Goal: Navigation & Orientation: Find specific page/section

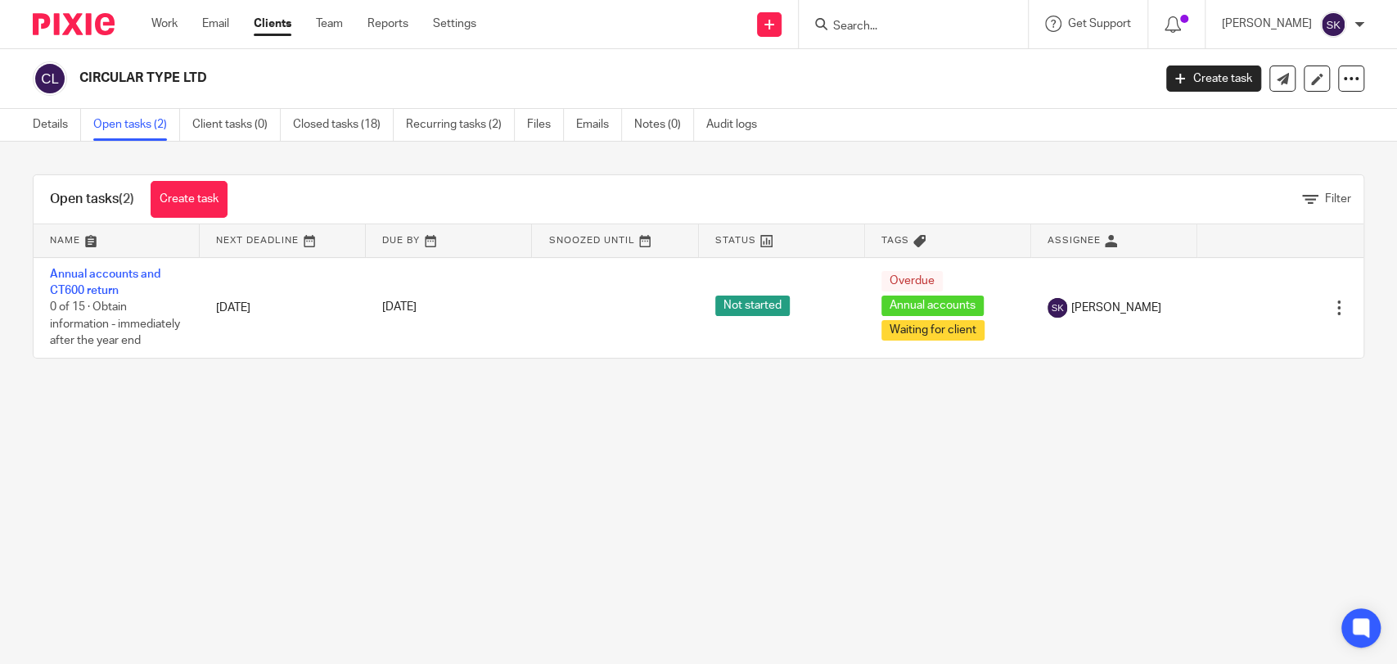
click at [327, 468] on main "CIRCULAR TYPE LTD Create task Update from Companies House Export data Merge Arc…" at bounding box center [698, 332] width 1397 height 664
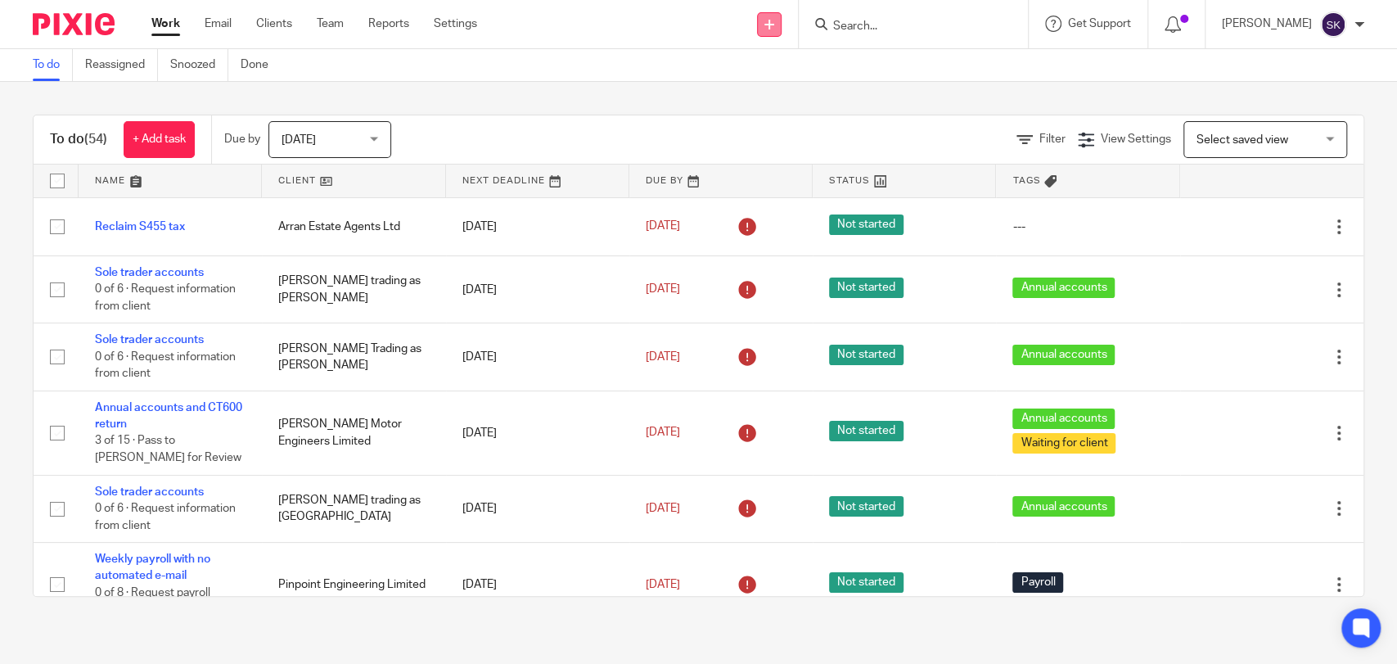
click at [782, 30] on link at bounding box center [769, 24] width 25 height 25
click at [786, 96] on link "Create task" at bounding box center [800, 100] width 115 height 24
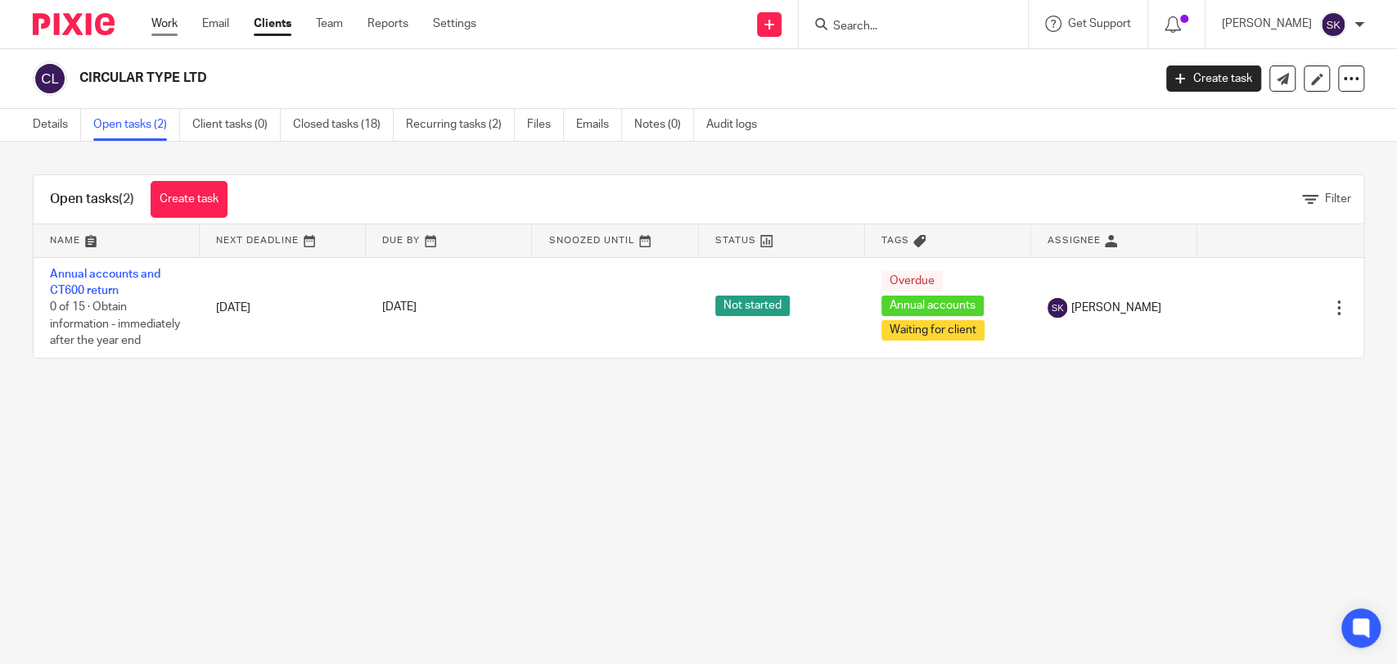
click at [169, 22] on link "Work" at bounding box center [164, 24] width 26 height 16
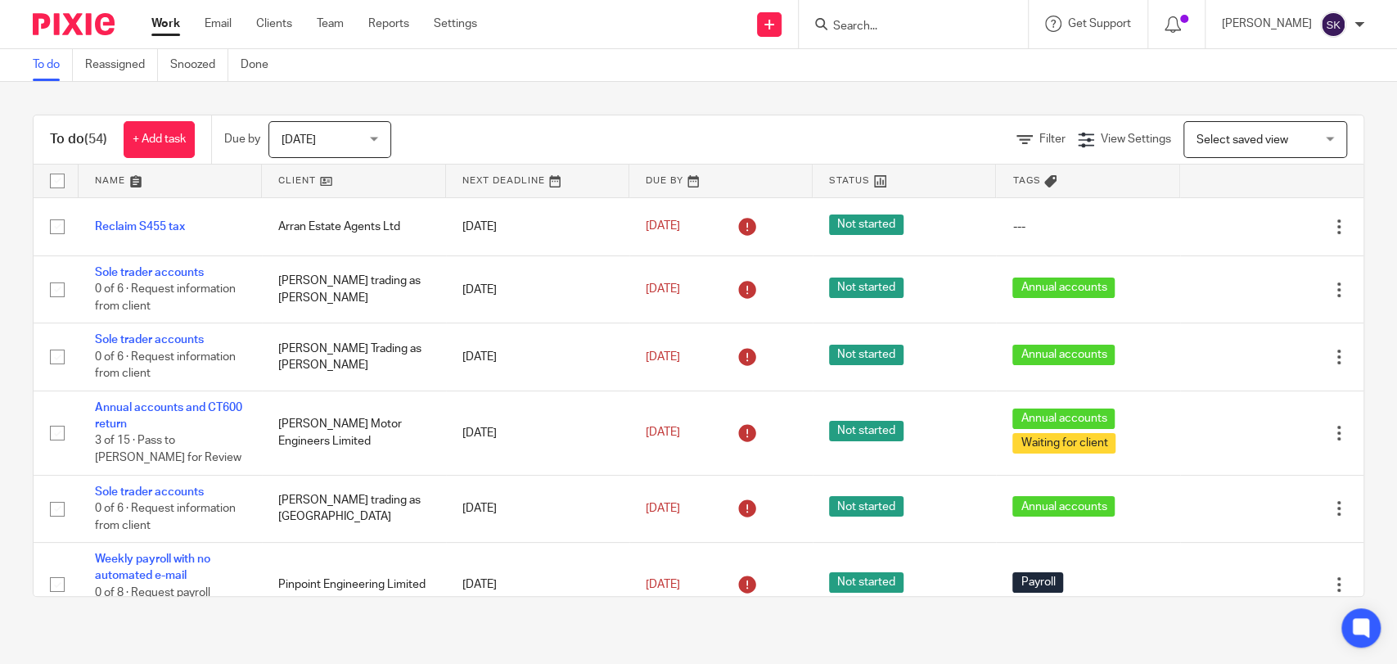
click at [1238, 136] on span "Select saved view" at bounding box center [1243, 139] width 92 height 11
click at [1238, 136] on div "Select saved view" at bounding box center [1243, 138] width 92 height 11
click at [144, 74] on link "Reassigned" at bounding box center [121, 65] width 73 height 32
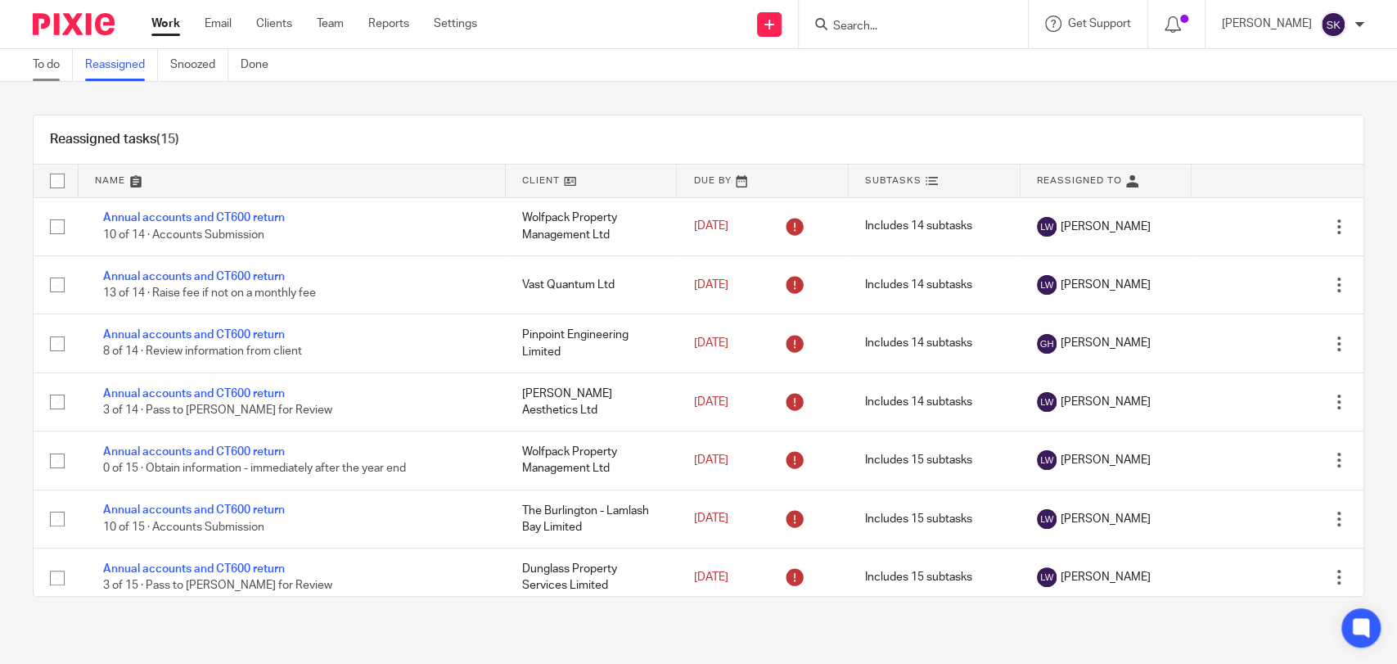
click at [62, 68] on link "To do" at bounding box center [53, 65] width 40 height 32
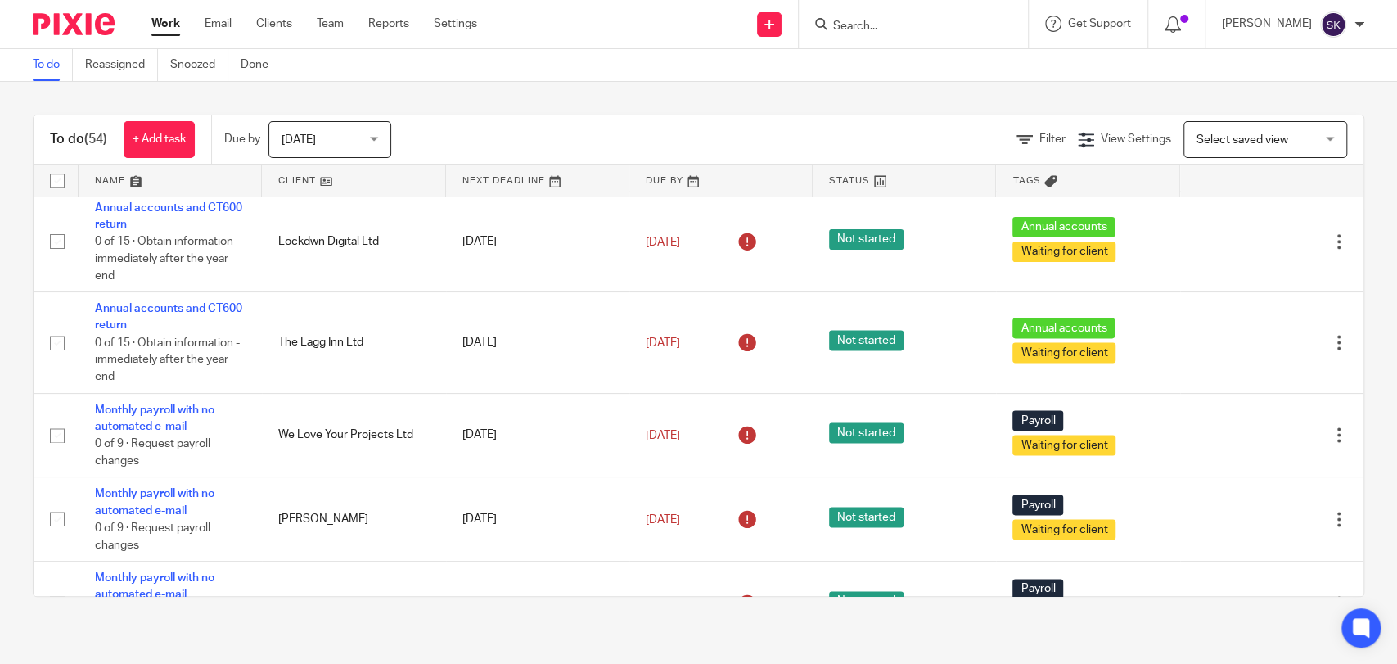
scroll to position [1454, 0]
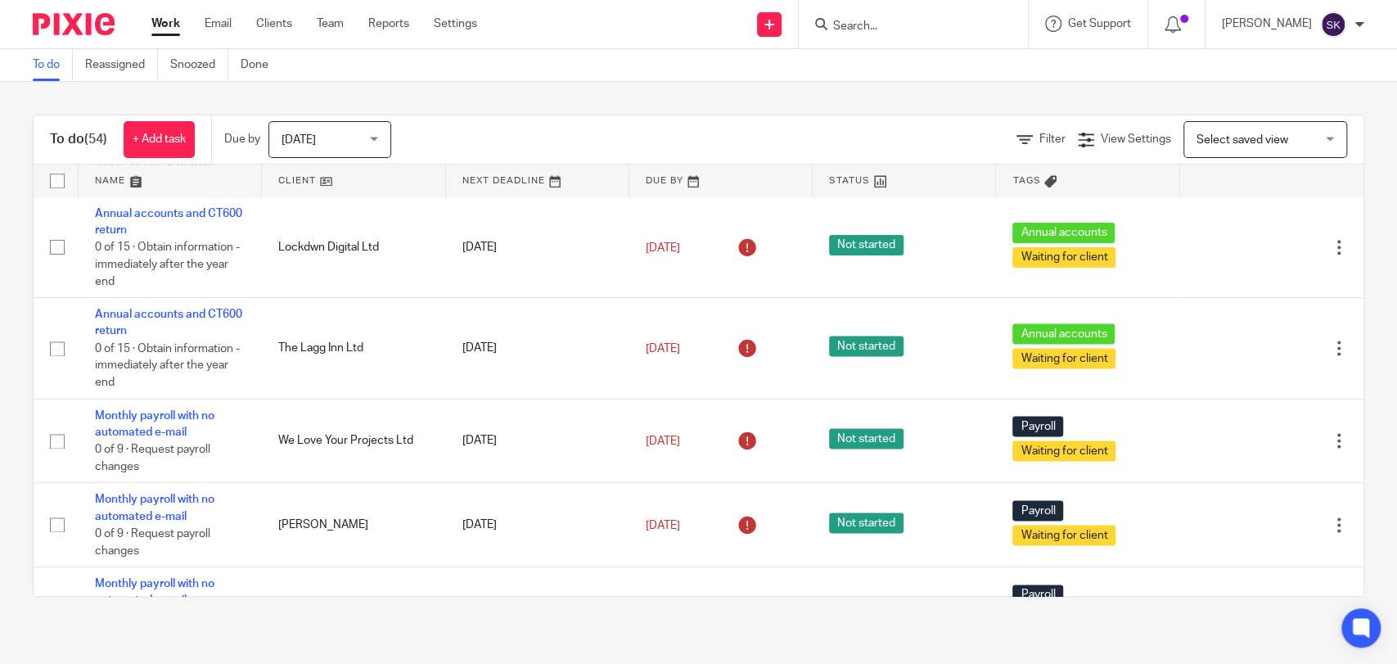
click at [236, 73] on ul "To do Reassigned Snoozed Done" at bounding box center [163, 65] width 260 height 32
click at [254, 63] on link "Done" at bounding box center [261, 65] width 40 height 32
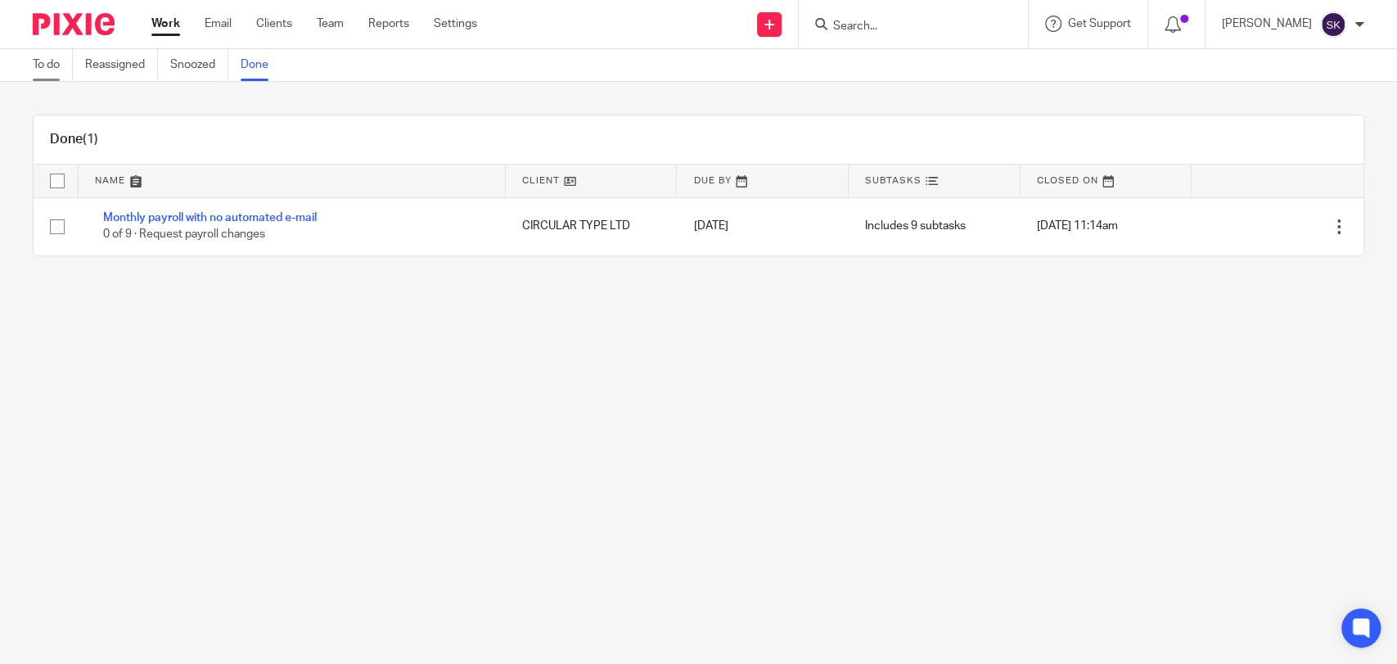
click at [64, 76] on link "To do" at bounding box center [53, 65] width 40 height 32
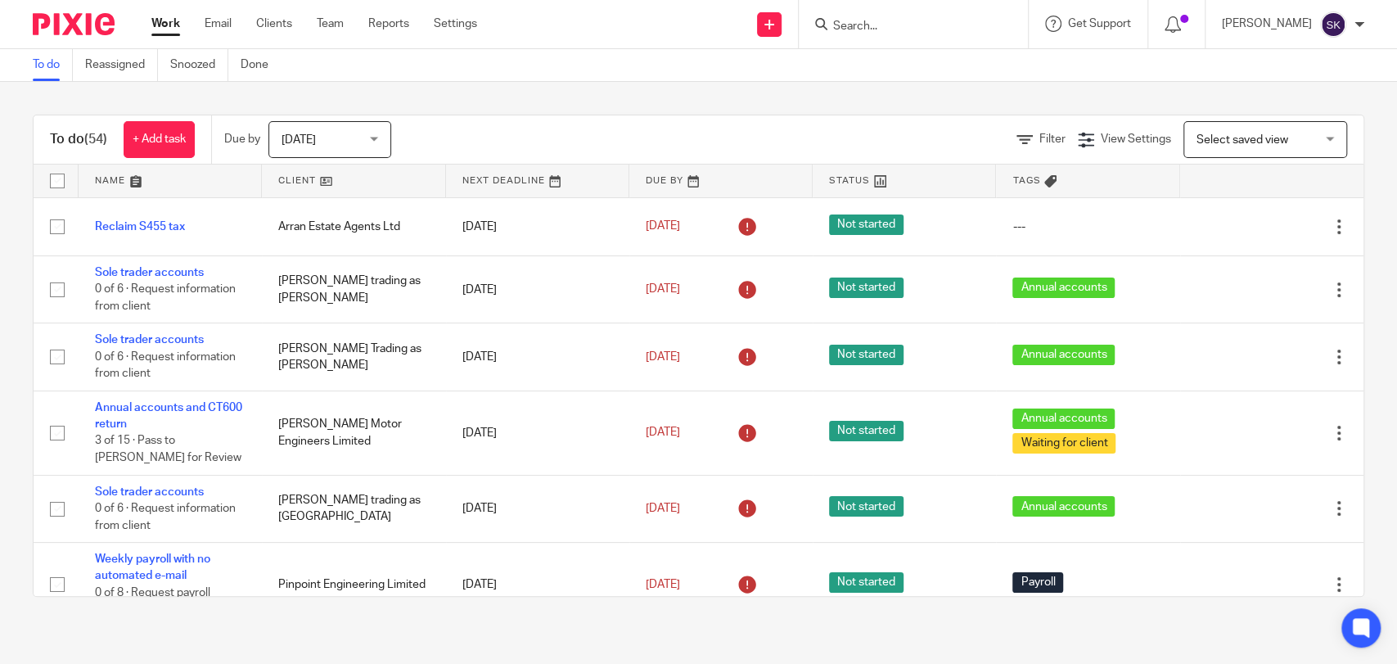
click at [1203, 140] on span "Select saved view" at bounding box center [1243, 139] width 92 height 11
click at [1203, 140] on div "Select saved view" at bounding box center [1243, 138] width 92 height 11
click at [334, 26] on link "Team" at bounding box center [330, 24] width 27 height 16
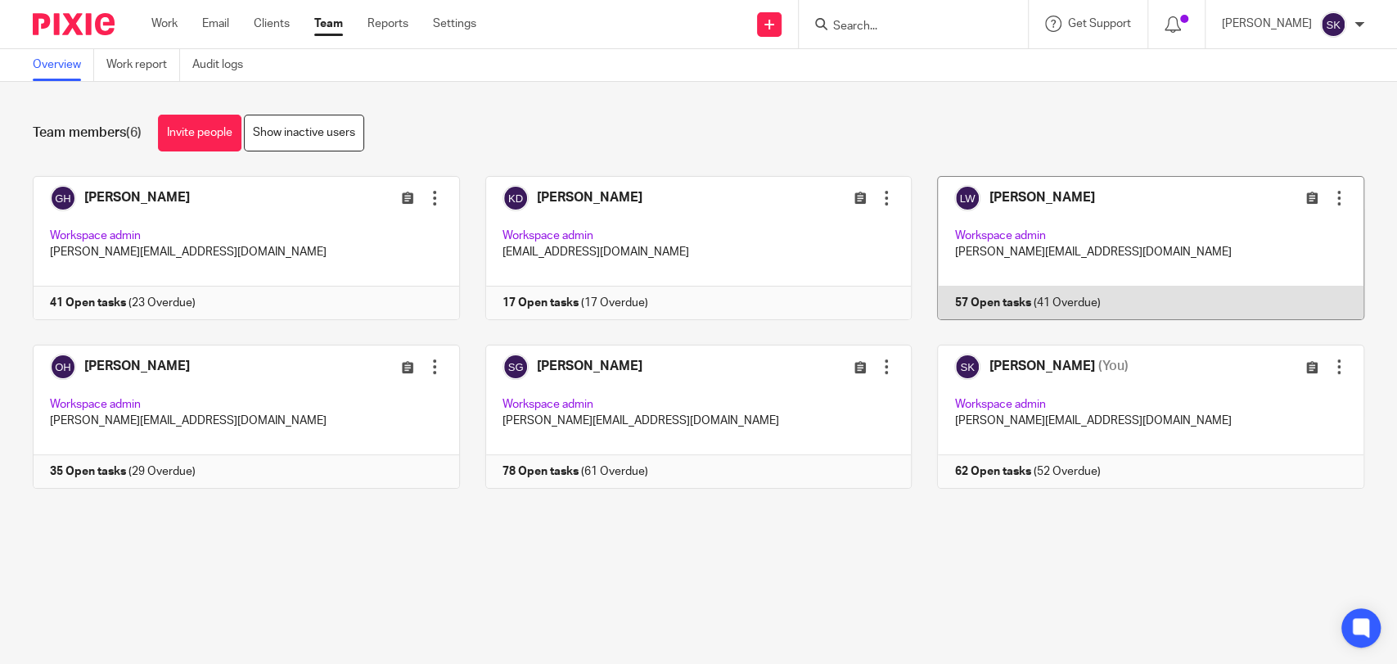
click at [993, 211] on link at bounding box center [1138, 248] width 453 height 144
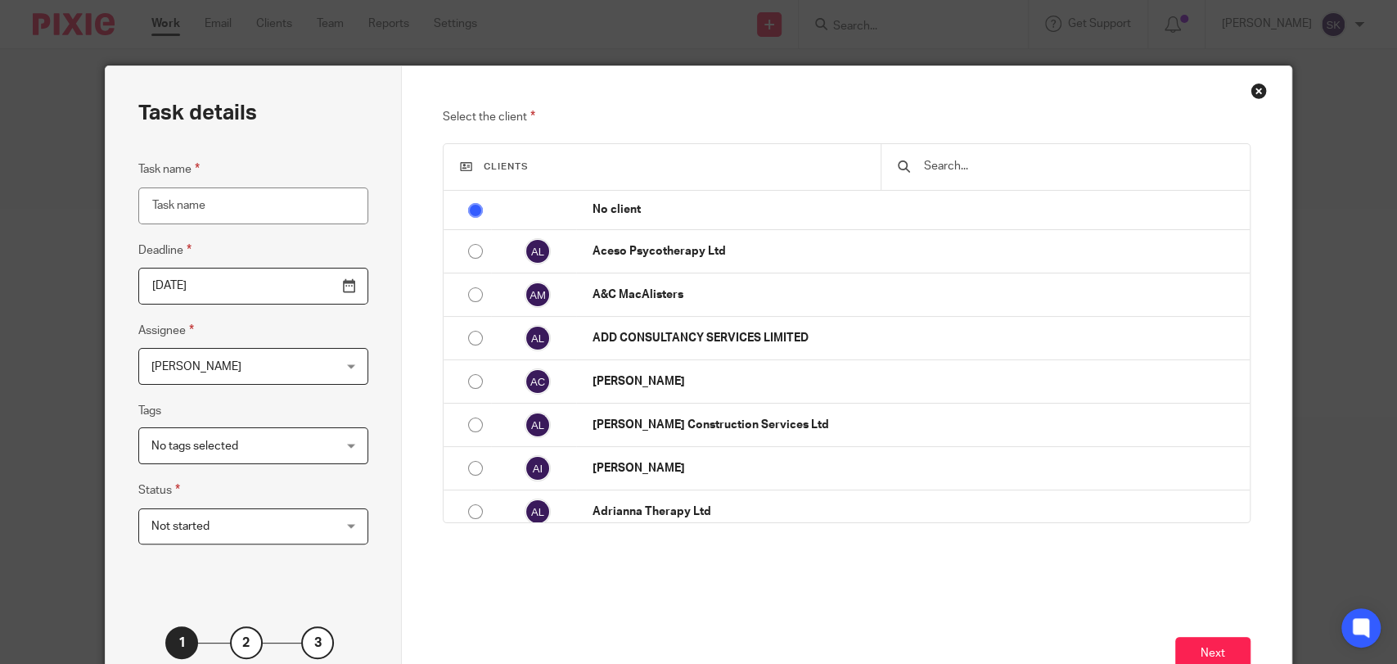
click at [1251, 92] on div "Close this dialog window" at bounding box center [1259, 91] width 16 height 16
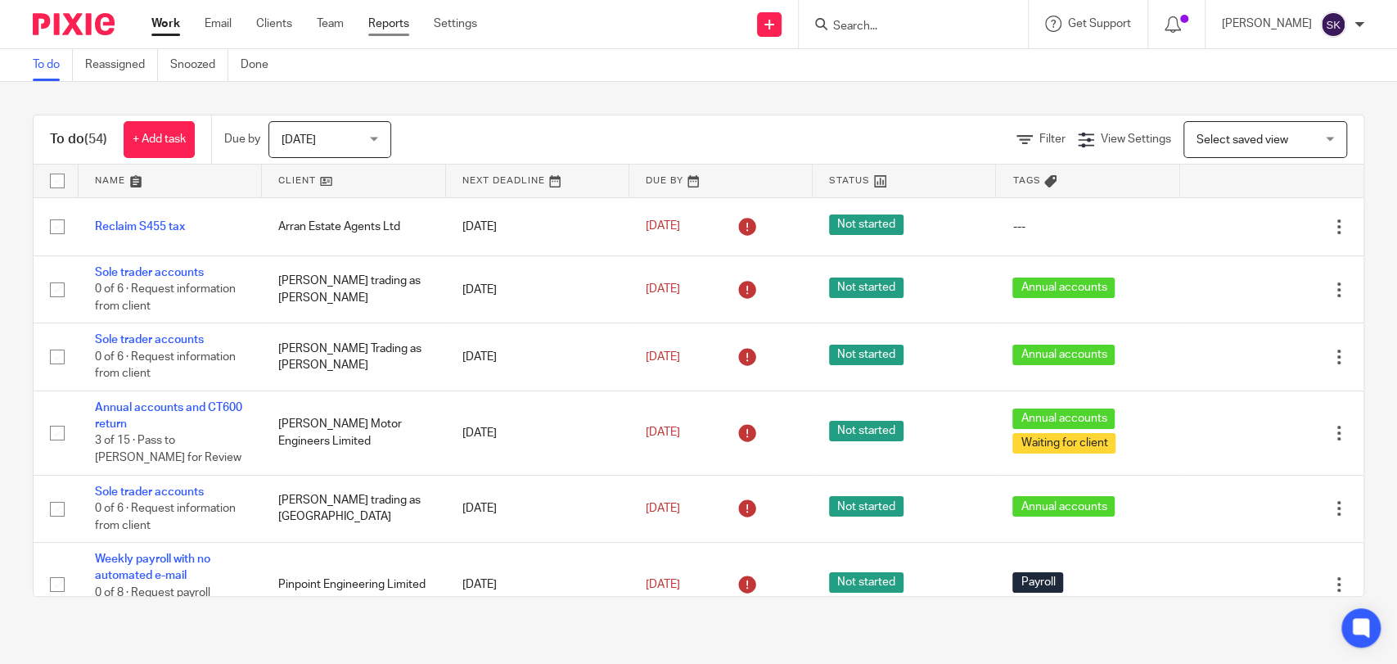
click at [401, 20] on link "Reports" at bounding box center [388, 24] width 41 height 16
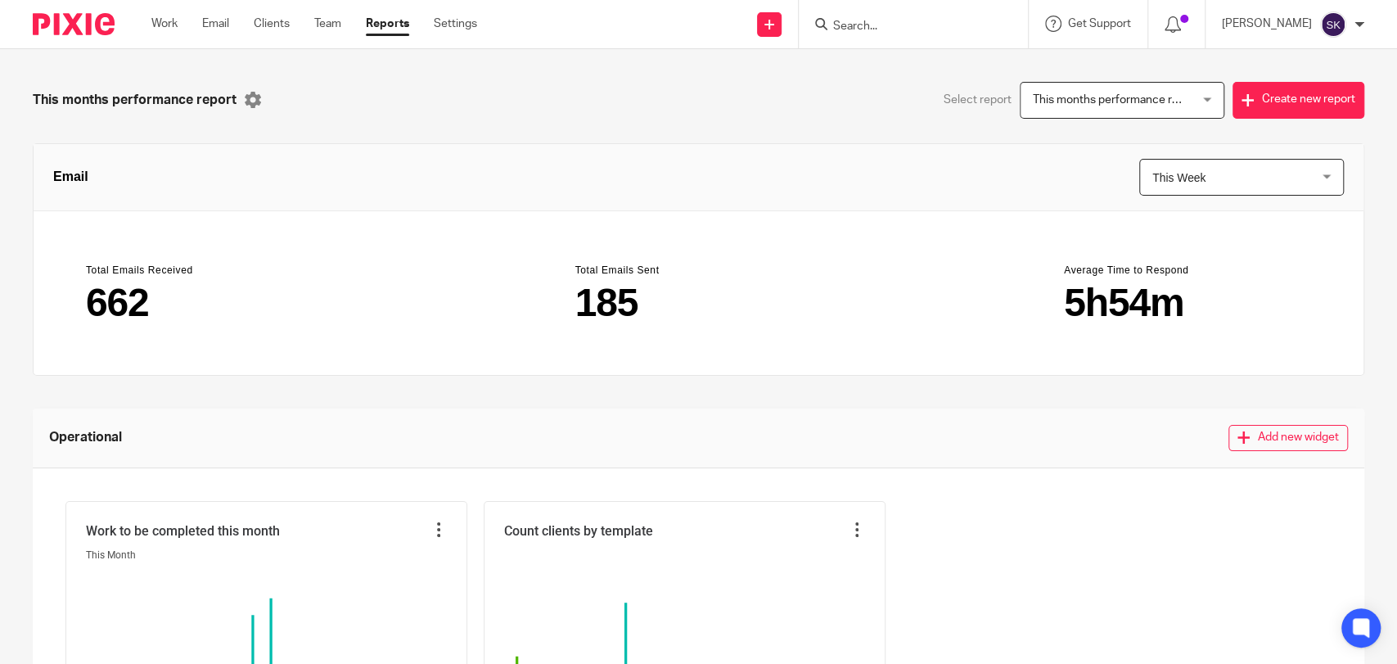
click at [295, 24] on ul "Work Email Clients Team Reports Settings" at bounding box center [326, 24] width 350 height 16
click at [435, 20] on link "Settings" at bounding box center [455, 24] width 43 height 16
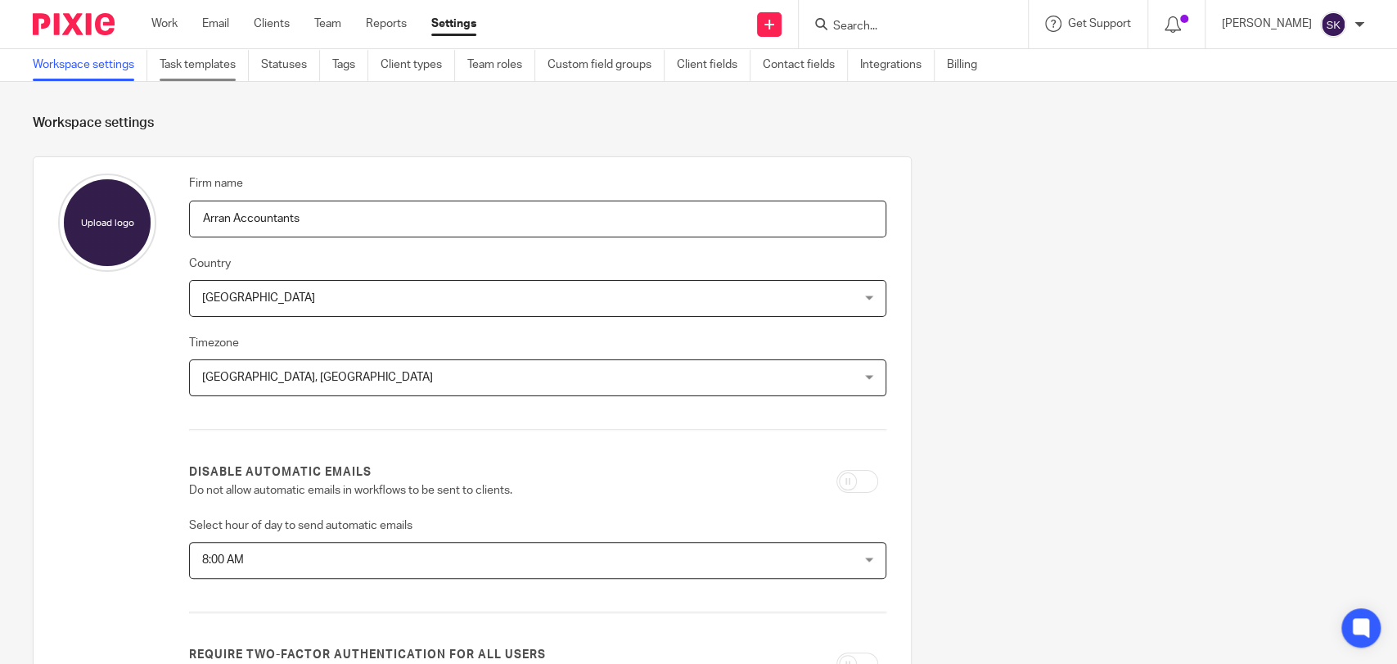
click at [196, 57] on link "Task templates" at bounding box center [204, 65] width 89 height 32
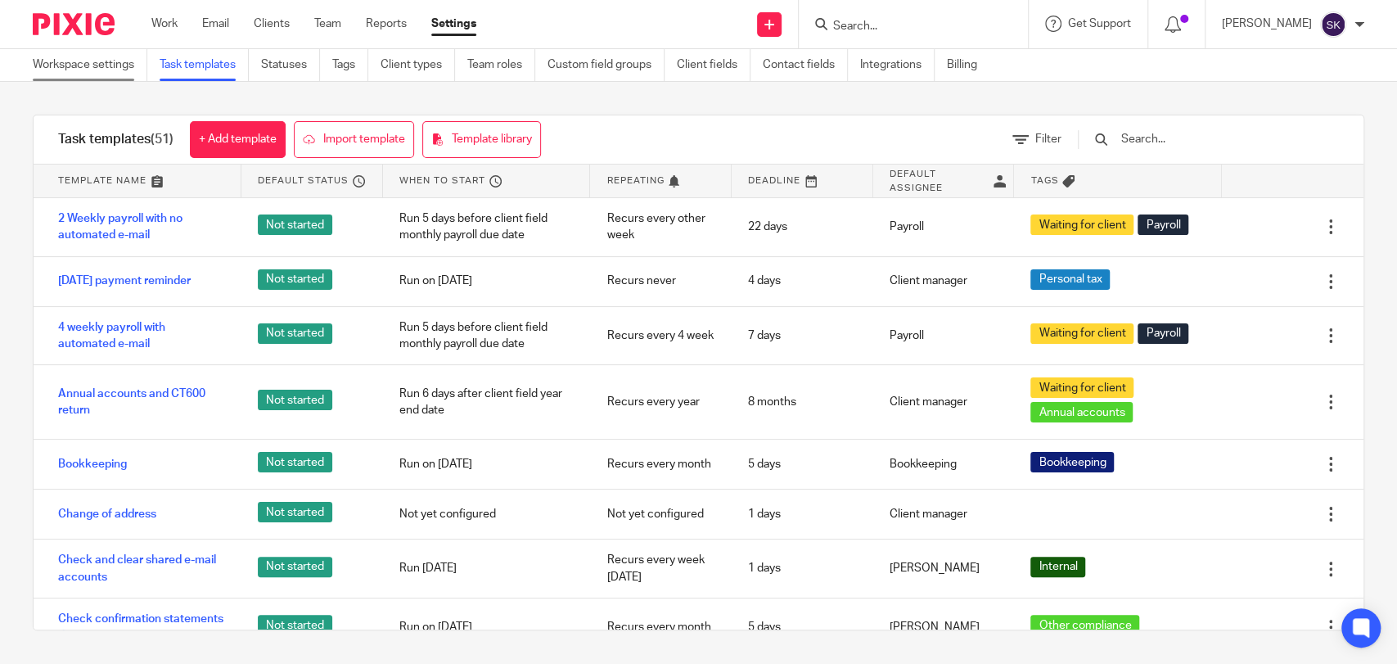
click at [102, 65] on link "Workspace settings" at bounding box center [90, 65] width 115 height 32
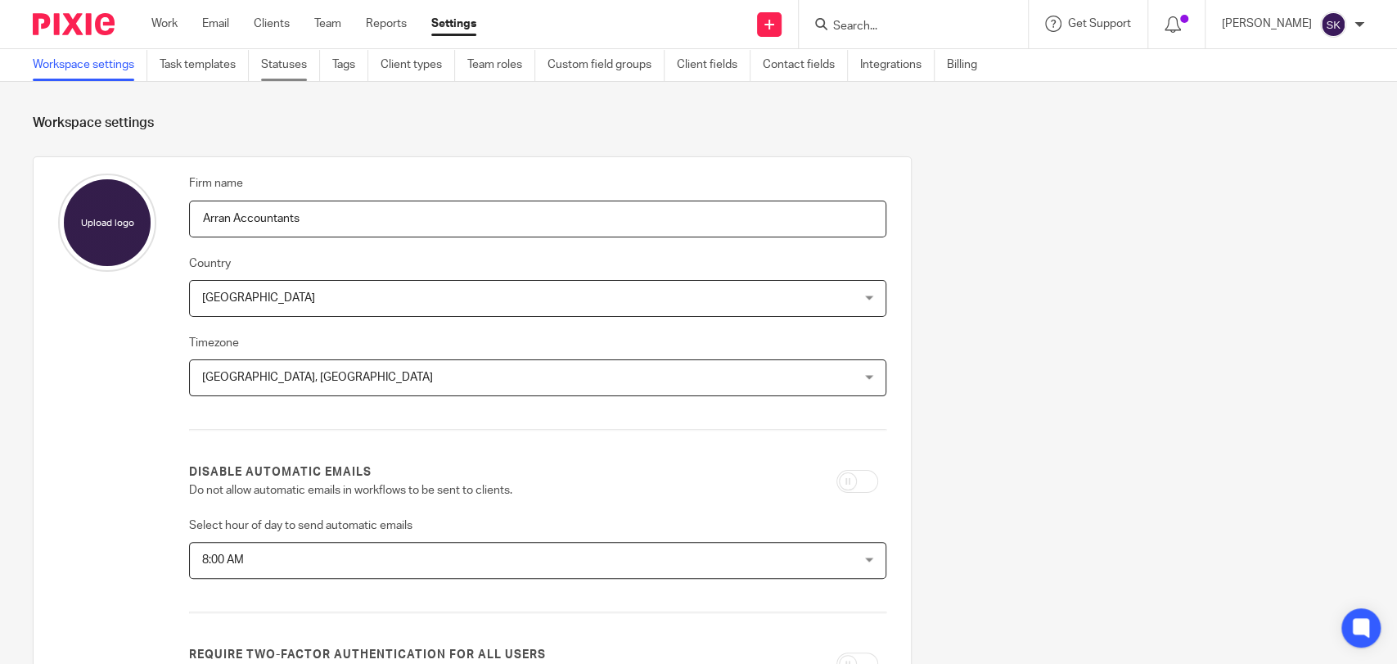
click at [306, 66] on link "Statuses" at bounding box center [290, 65] width 59 height 32
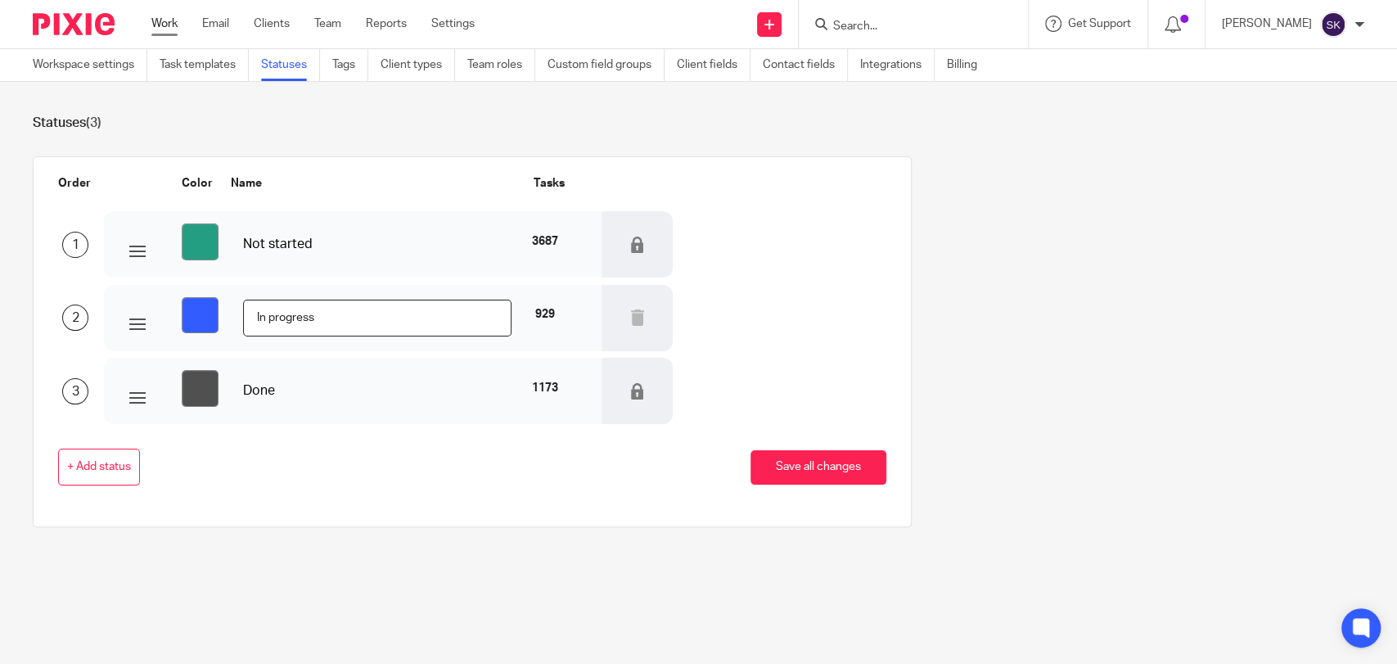
click at [168, 17] on link "Work" at bounding box center [164, 24] width 26 height 16
